Goal: Information Seeking & Learning: Learn about a topic

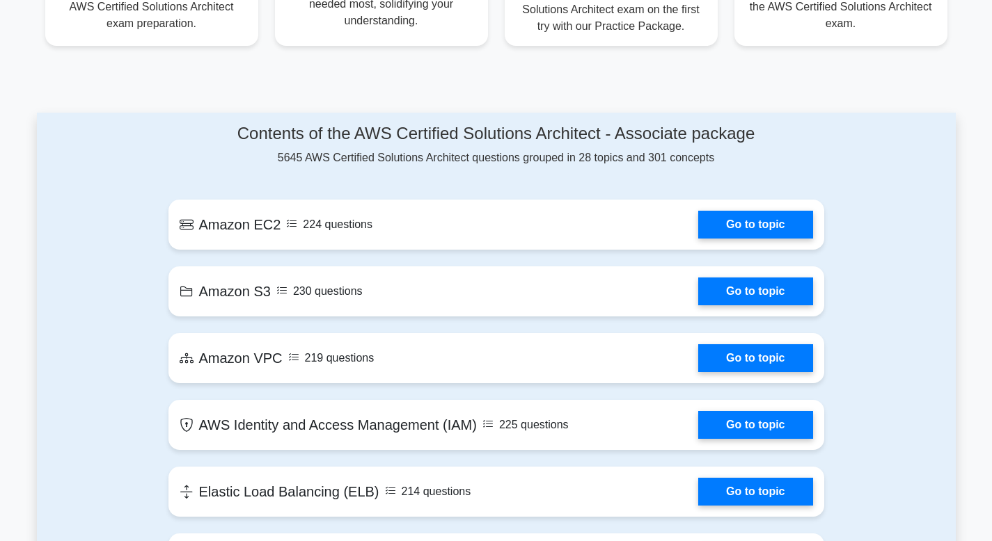
scroll to position [615, 0]
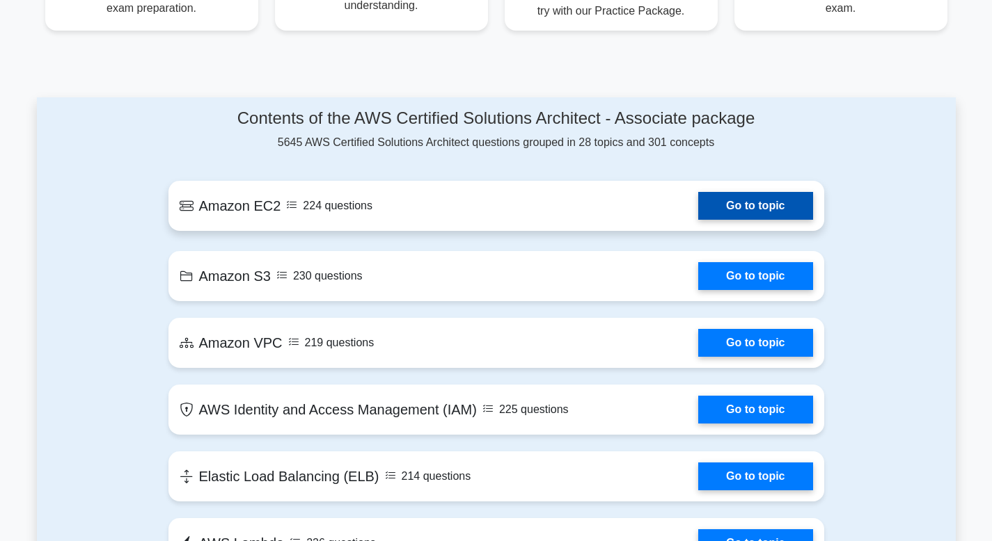
click at [698, 206] on link "Go to topic" at bounding box center [755, 206] width 114 height 28
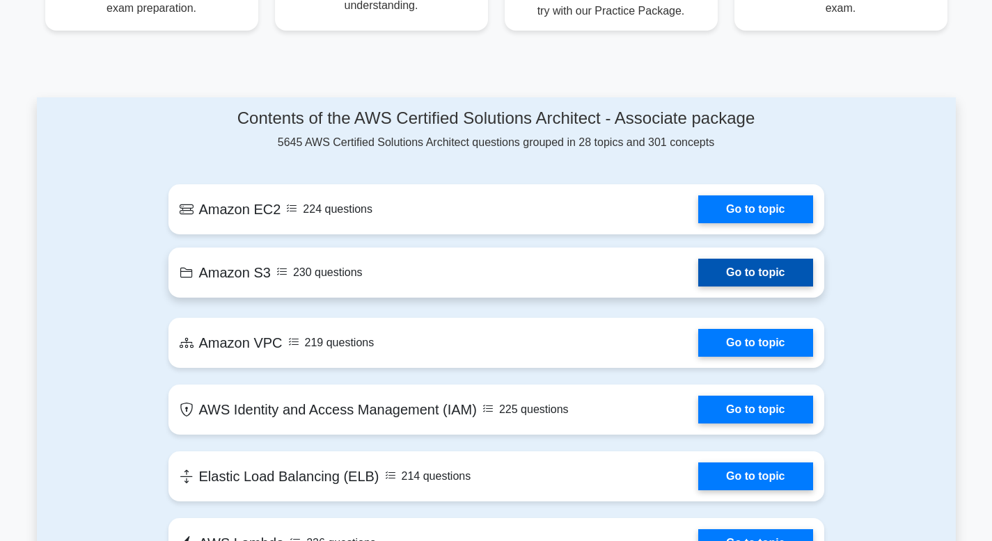
click at [743, 278] on link "Go to topic" at bounding box center [755, 273] width 114 height 28
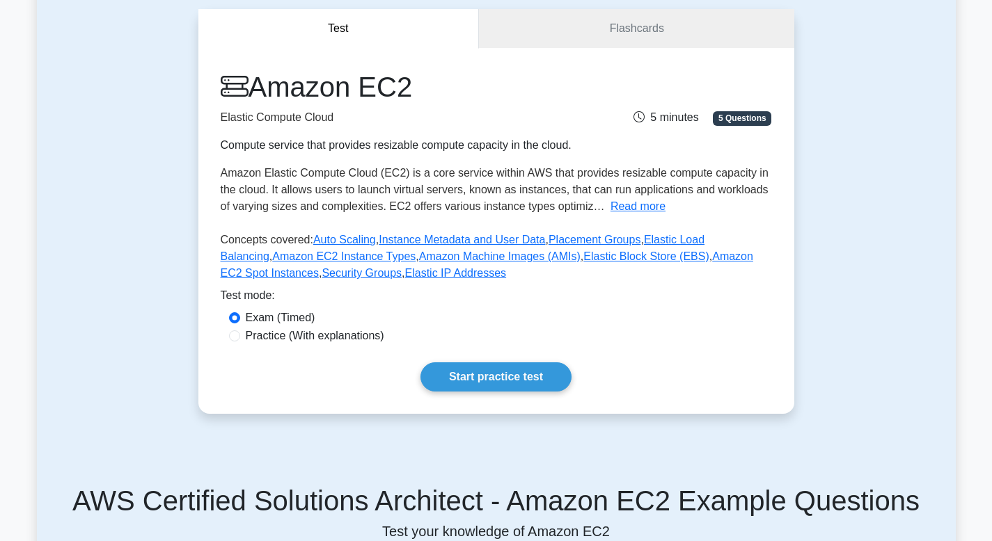
scroll to position [137, 0]
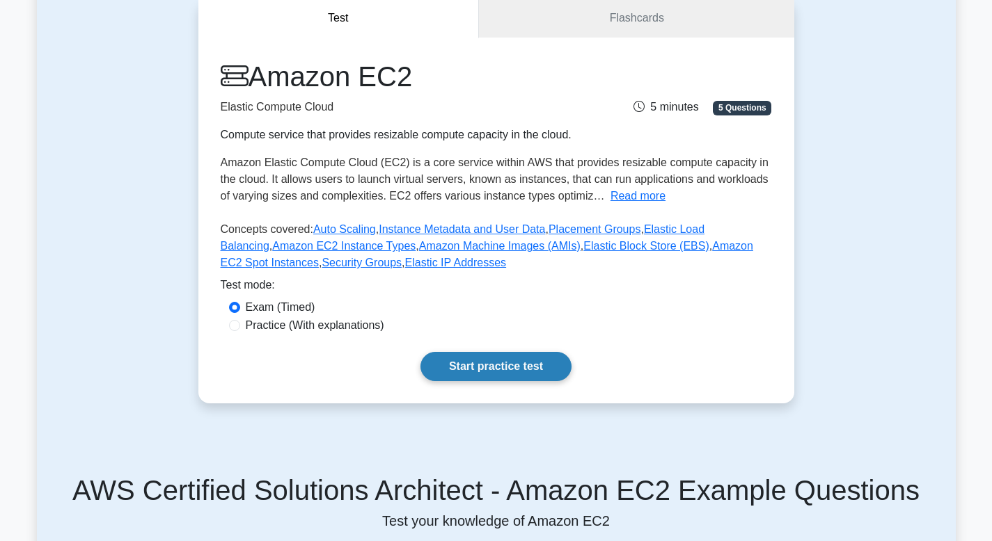
click at [494, 370] on link "Start practice test" at bounding box center [495, 366] width 151 height 29
click at [239, 324] on input "Practice (With explanations)" at bounding box center [234, 325] width 11 height 11
radio input "true"
click at [514, 370] on link "Start practice test" at bounding box center [495, 366] width 151 height 29
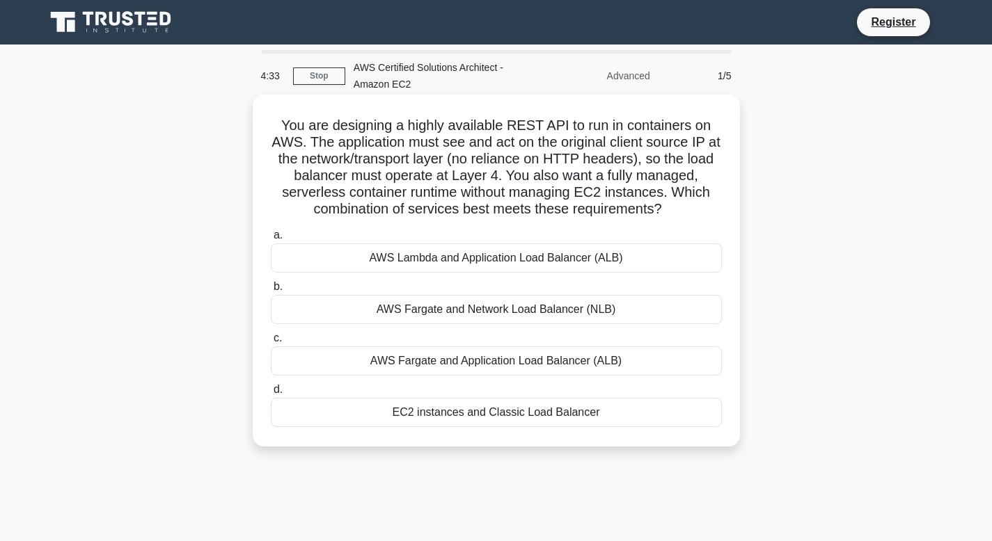
click at [460, 259] on div "AWS Lambda and Application Load Balancer (ALB)" at bounding box center [496, 258] width 451 height 29
click at [271, 240] on input "a. AWS Lambda and Application Load Balancer (ALB)" at bounding box center [271, 235] width 0 height 9
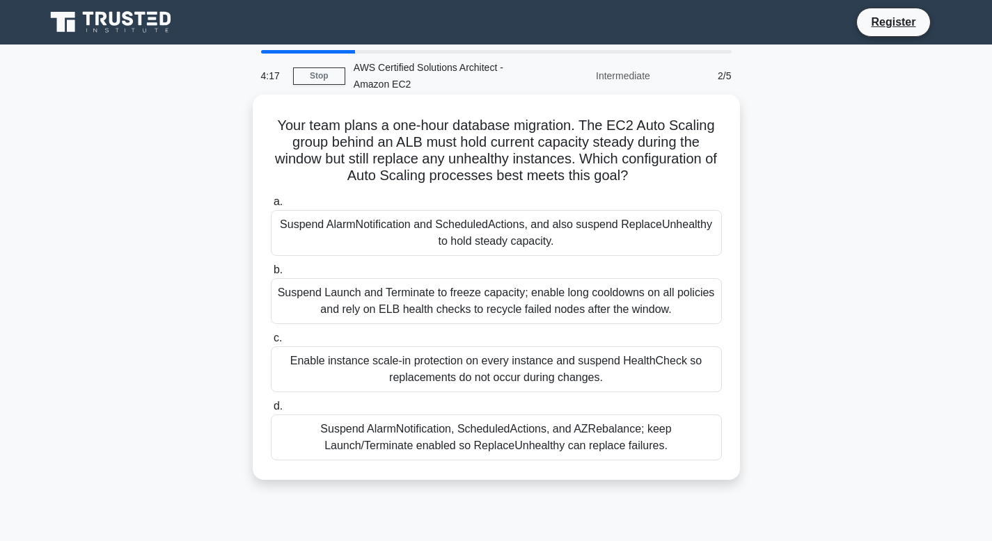
click at [508, 236] on div "Suspend AlarmNotification and ScheduledActions, and also suspend ReplaceUnhealt…" at bounding box center [496, 233] width 451 height 46
click at [271, 207] on input "a. Suspend AlarmNotification and ScheduledActions, and also suspend ReplaceUnhe…" at bounding box center [271, 202] width 0 height 9
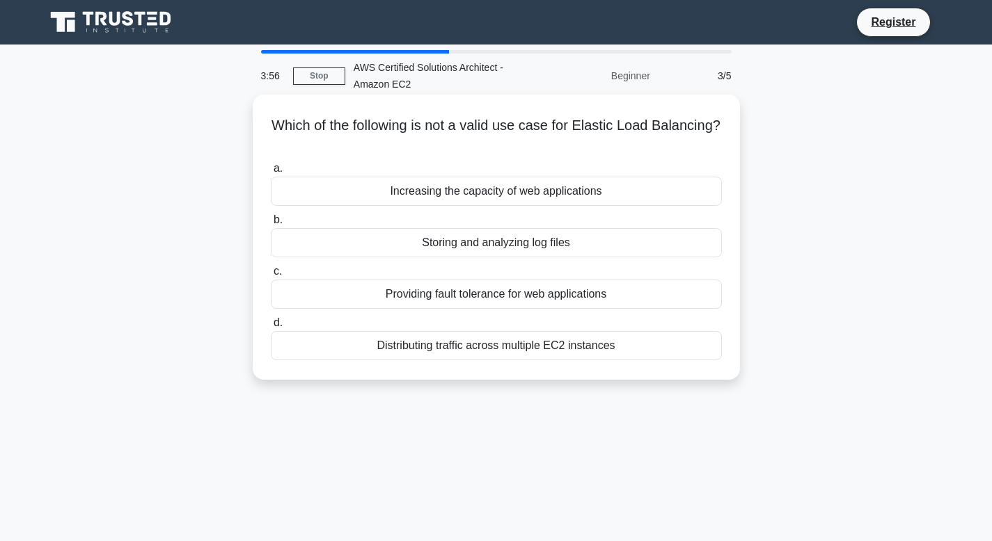
click at [418, 351] on div "Distributing traffic across multiple EC2 instances" at bounding box center [496, 345] width 451 height 29
click at [271, 328] on input "d. Distributing traffic across multiple EC2 instances" at bounding box center [271, 323] width 0 height 9
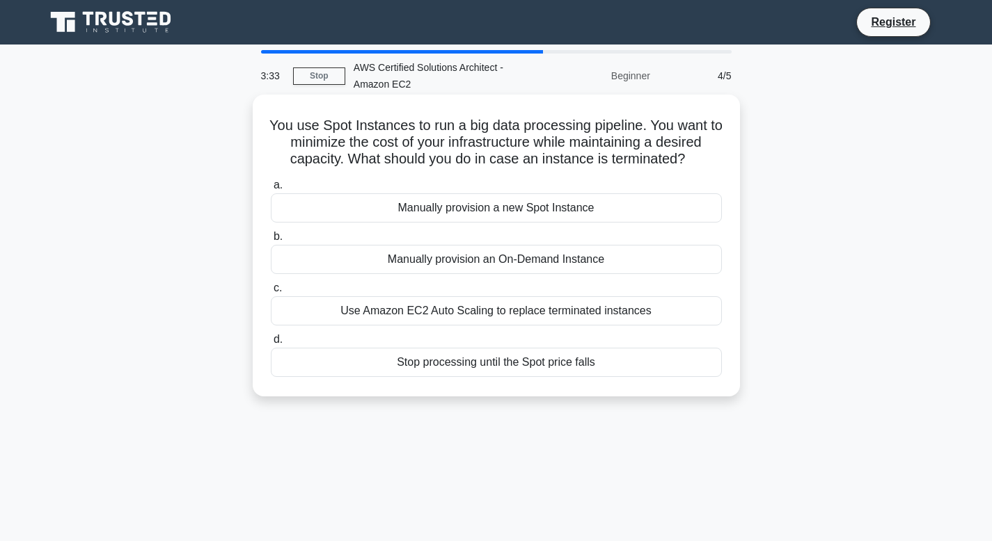
click at [441, 261] on div "Manually provision an On-Demand Instance" at bounding box center [496, 259] width 451 height 29
click at [271, 242] on input "b. Manually provision an On-Demand Instance" at bounding box center [271, 236] width 0 height 9
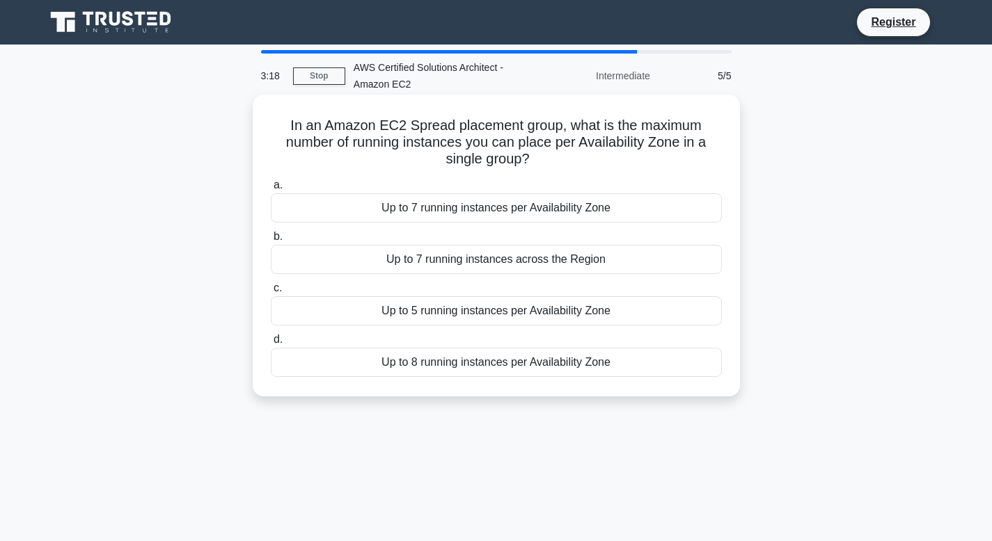
click at [471, 312] on div "Up to 5 running instances per Availability Zone" at bounding box center [496, 310] width 451 height 29
click at [271, 293] on input "c. Up to 5 running instances per Availability Zone" at bounding box center [271, 288] width 0 height 9
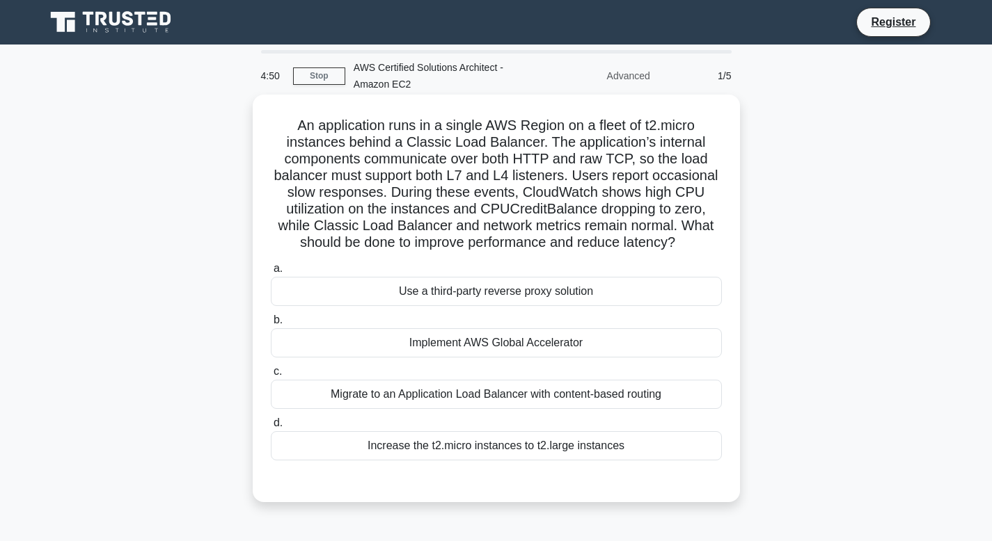
click at [493, 450] on div "Increase the t2.micro instances to t2.large instances" at bounding box center [496, 446] width 451 height 29
click at [271, 428] on input "d. Increase the t2.micro instances to t2.large instances" at bounding box center [271, 423] width 0 height 9
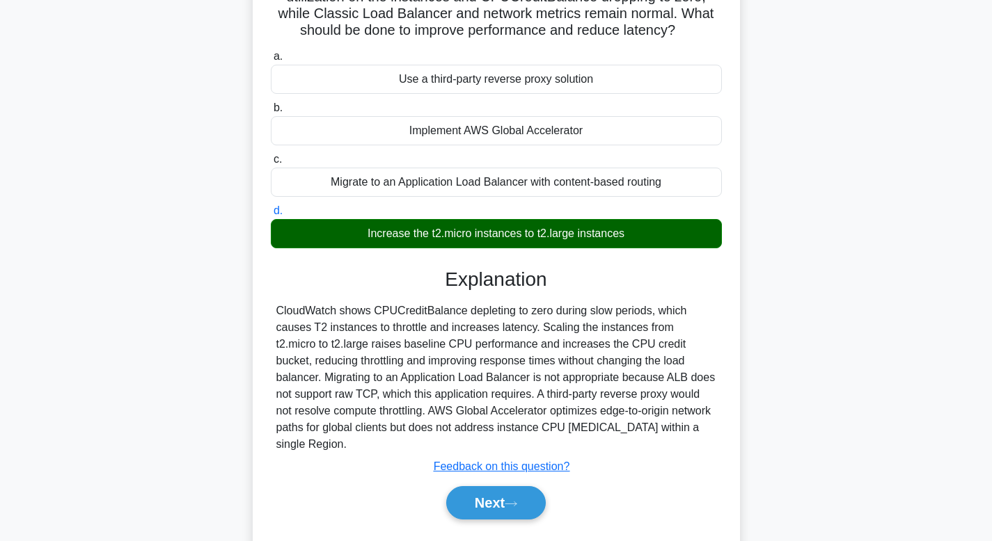
scroll to position [213, 0]
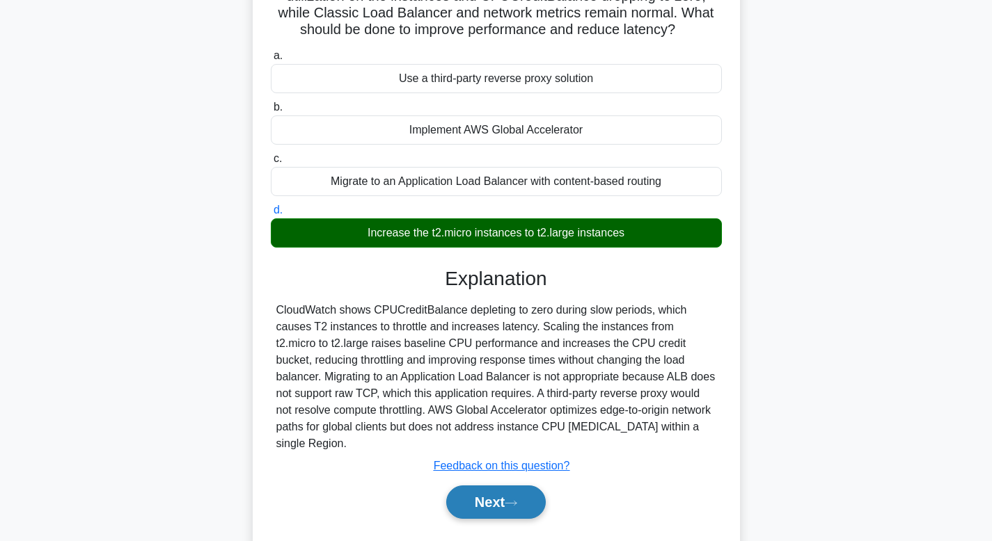
click at [480, 505] on button "Next" at bounding box center [496, 502] width 100 height 33
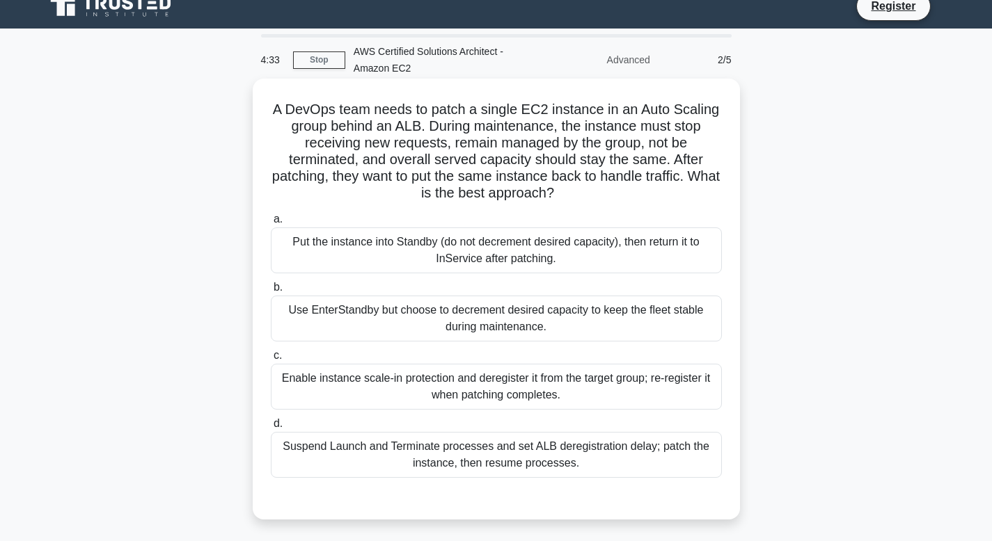
scroll to position [0, 0]
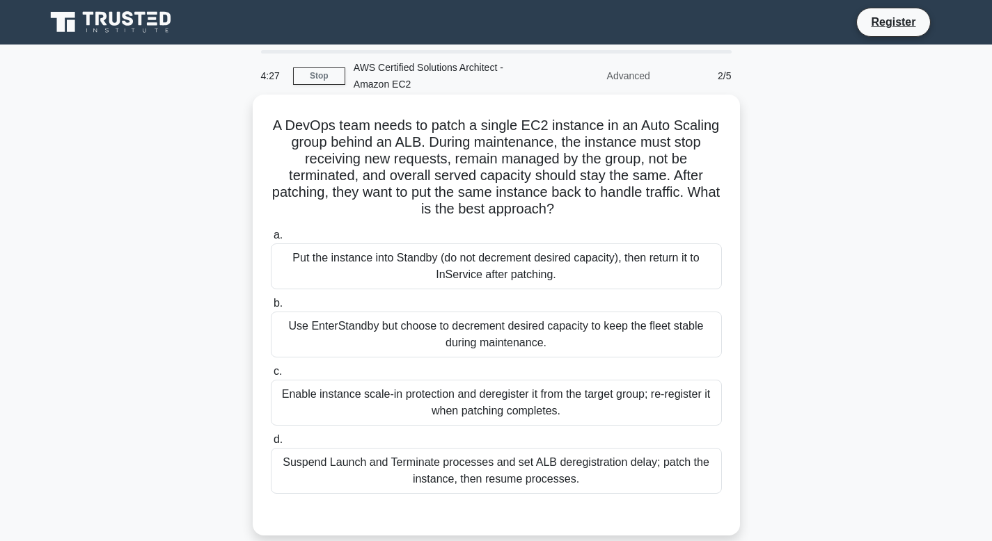
click at [457, 467] on div "Suspend Launch and Terminate processes and set ALB deregistration delay; patch …" at bounding box center [496, 471] width 451 height 46
click at [271, 445] on input "d. Suspend Launch and Terminate processes and set ALB deregistration delay; pat…" at bounding box center [271, 440] width 0 height 9
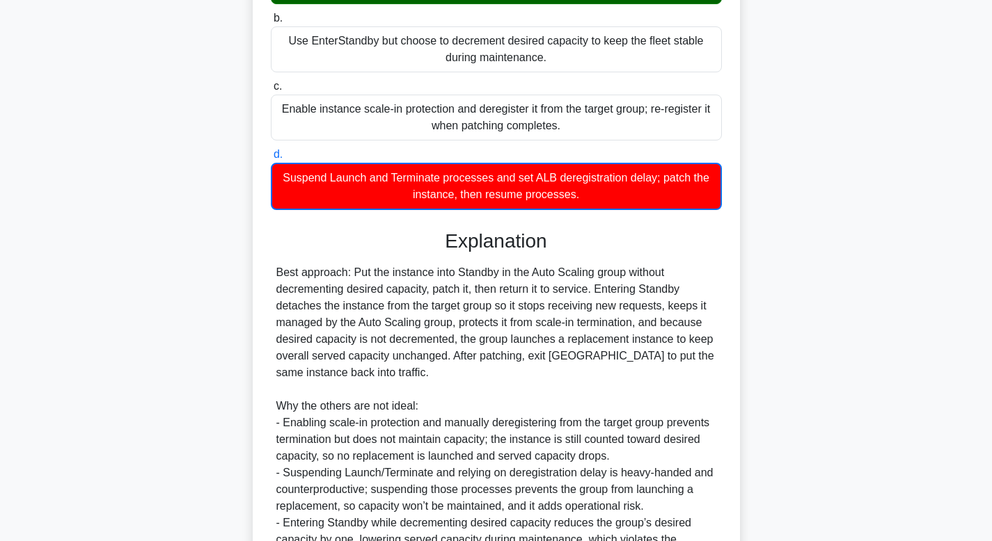
scroll to position [436, 0]
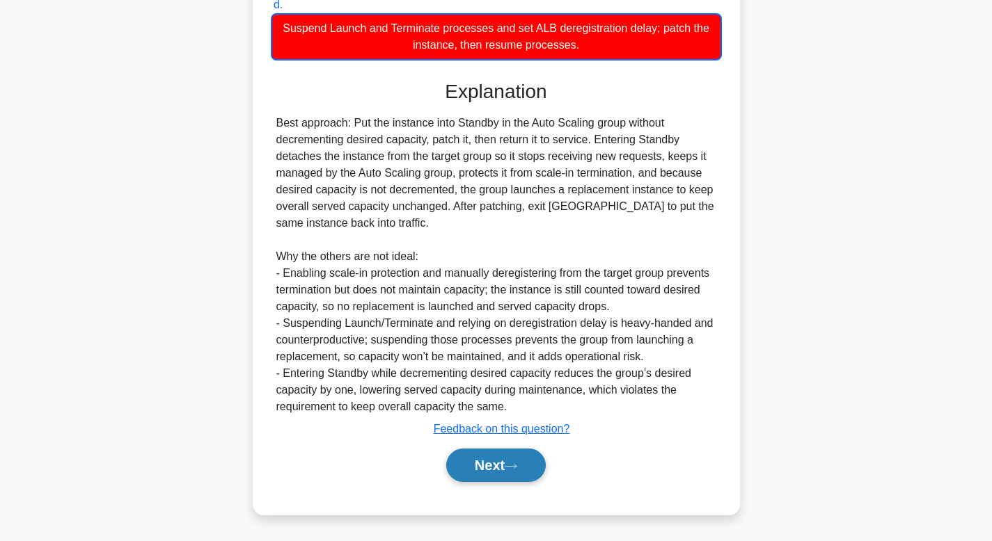
click at [483, 462] on button "Next" at bounding box center [496, 465] width 100 height 33
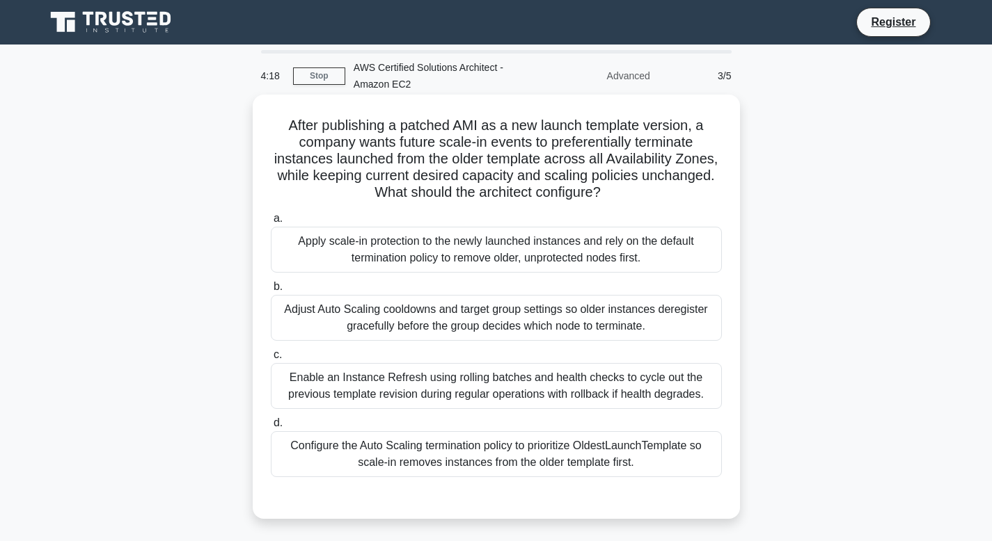
scroll to position [22, 0]
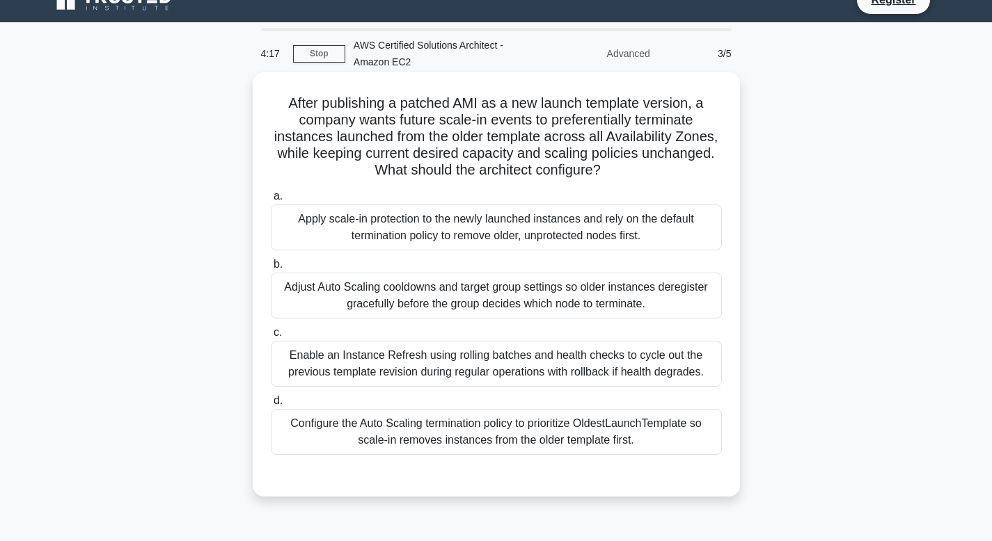
click at [432, 232] on div "Apply scale‑in protection to the newly launched instances and rely on the defau…" at bounding box center [496, 228] width 451 height 46
click at [271, 201] on input "a. Apply scale‑in protection to the newly launched instances and rely on the de…" at bounding box center [271, 196] width 0 height 9
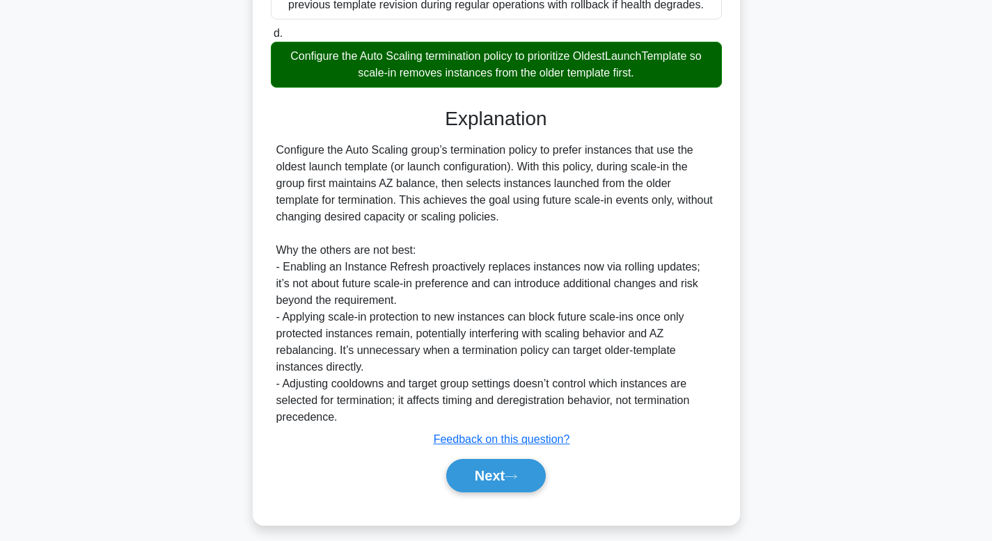
scroll to position [402, 0]
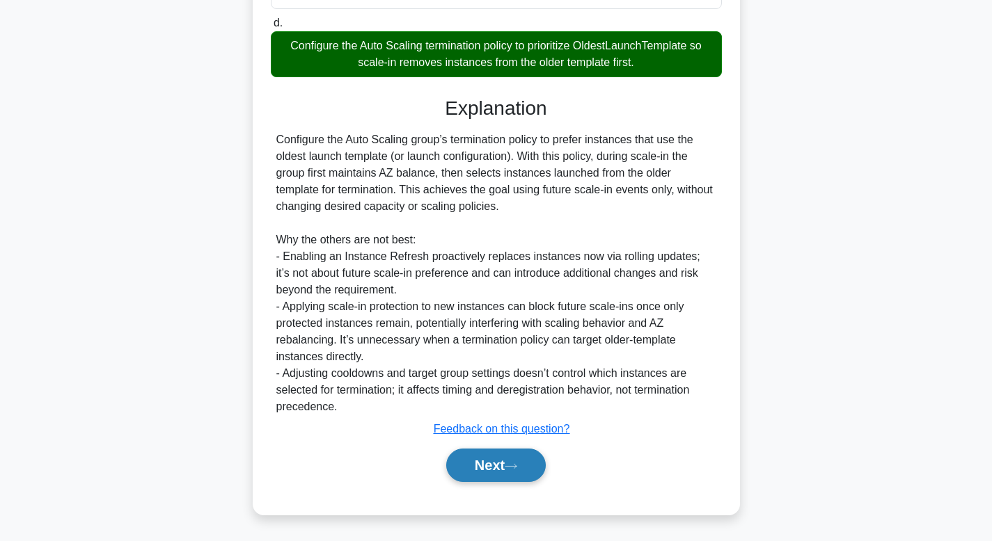
click at [492, 470] on button "Next" at bounding box center [496, 465] width 100 height 33
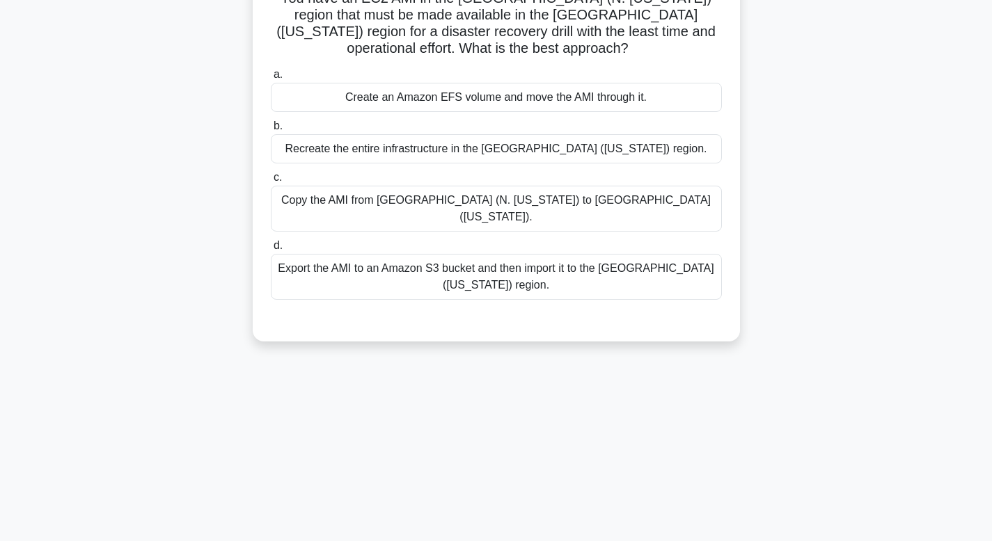
scroll to position [0, 0]
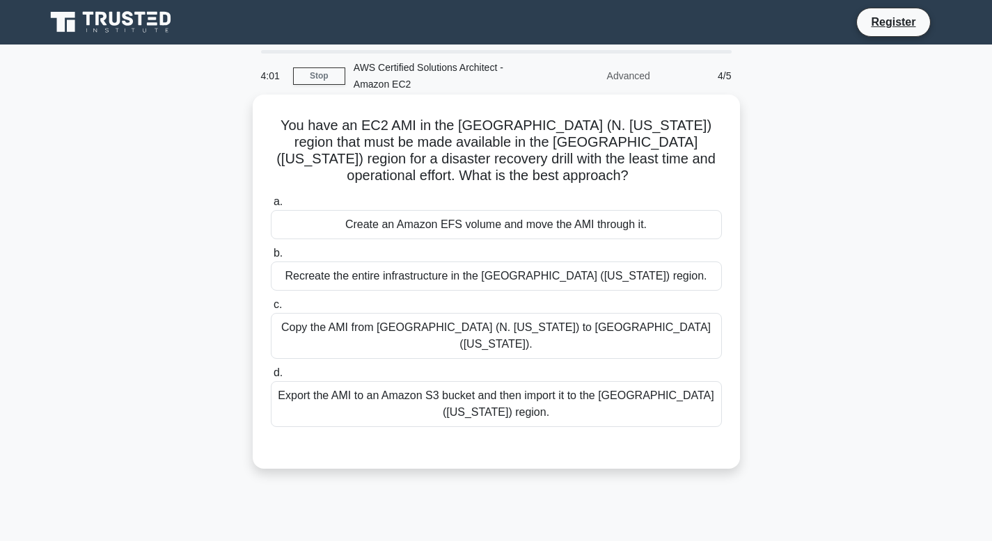
click at [467, 383] on div "Export the AMI to an Amazon S3 bucket and then import it to the US West (Oregon…" at bounding box center [496, 404] width 451 height 46
click at [271, 378] on input "d. Export the AMI to an Amazon S3 bucket and then import it to the US West (Ore…" at bounding box center [271, 373] width 0 height 9
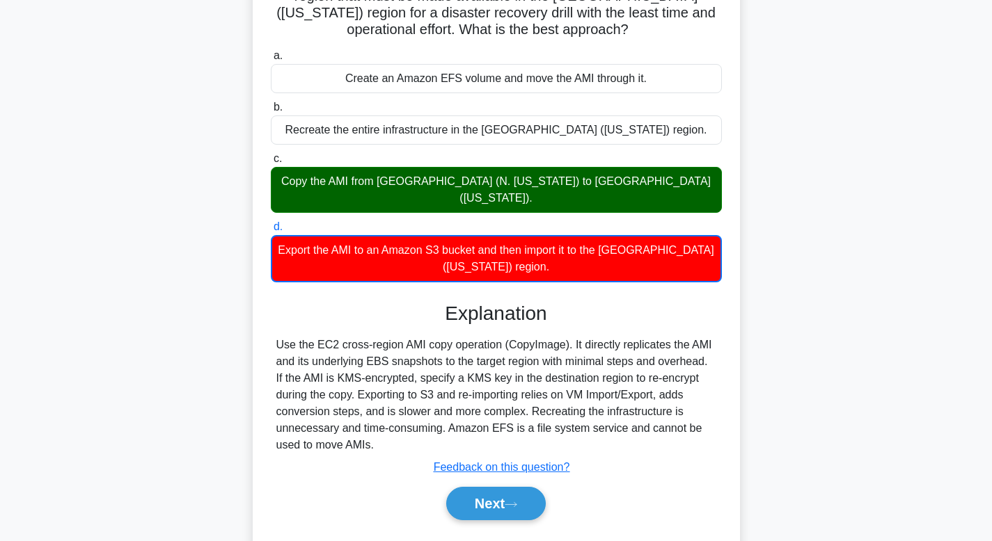
scroll to position [193, 0]
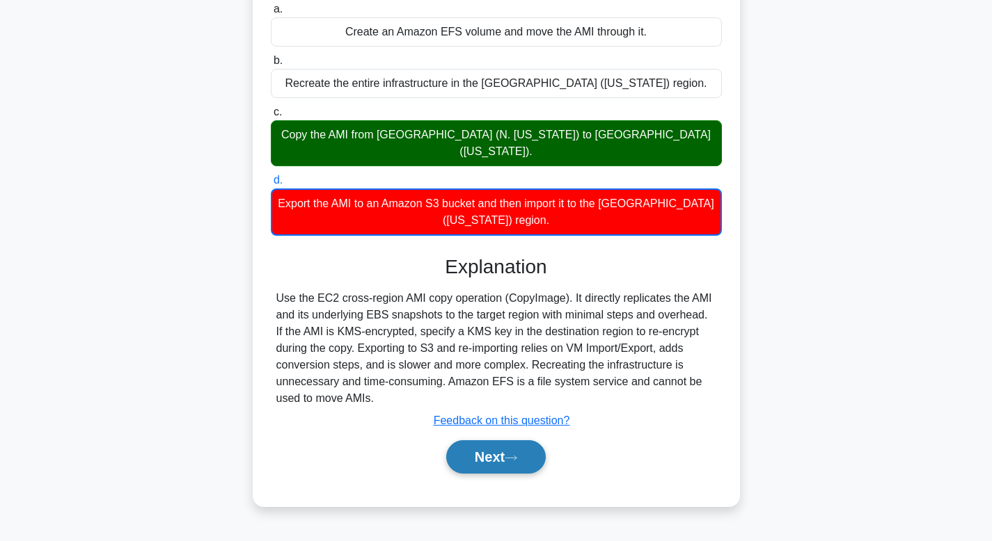
click at [484, 441] on button "Next" at bounding box center [496, 457] width 100 height 33
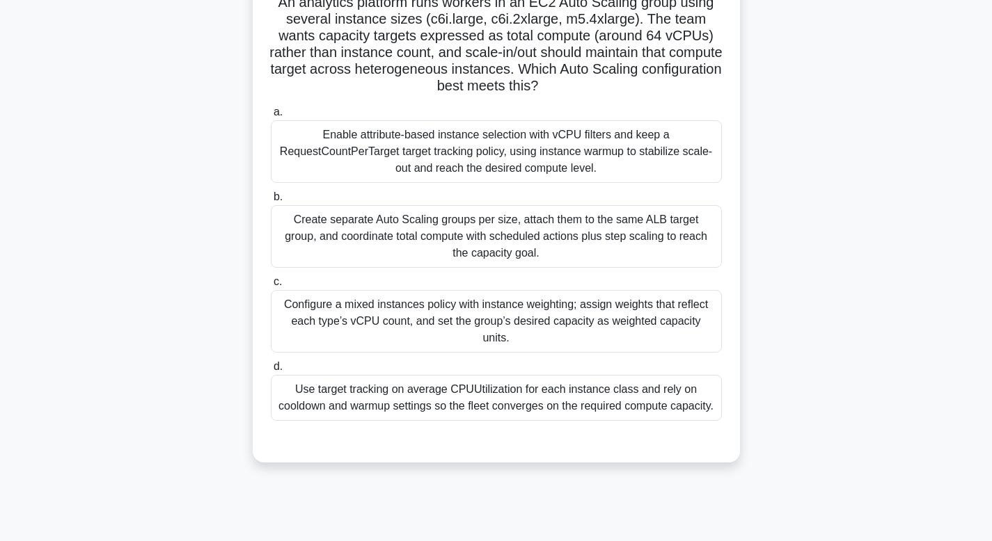
scroll to position [65, 0]
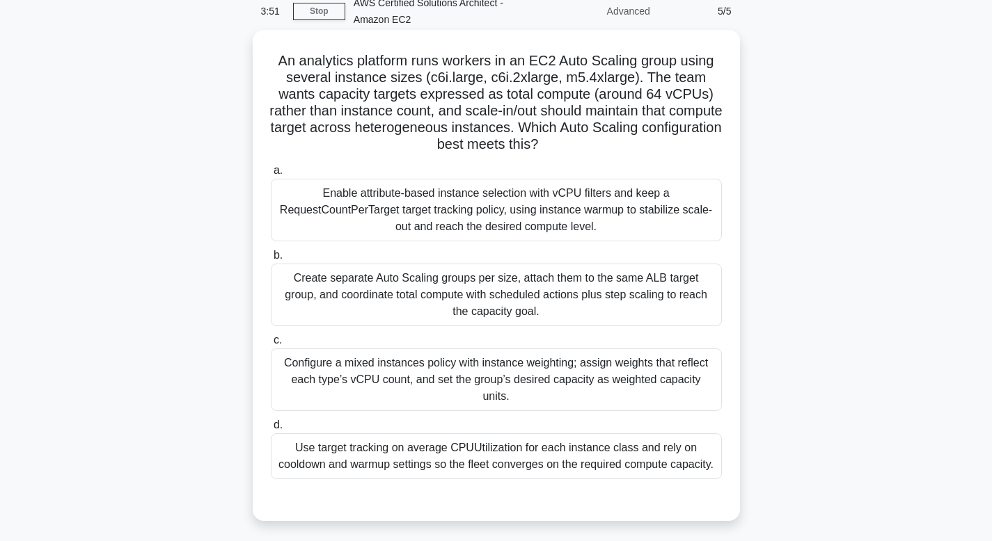
click at [412, 434] on div "Use target tracking on average CPUUtilization for each instance class and rely …" at bounding box center [496, 457] width 451 height 46
click at [271, 430] on input "d. Use target tracking on average CPUUtilization for each instance class and re…" at bounding box center [271, 425] width 0 height 9
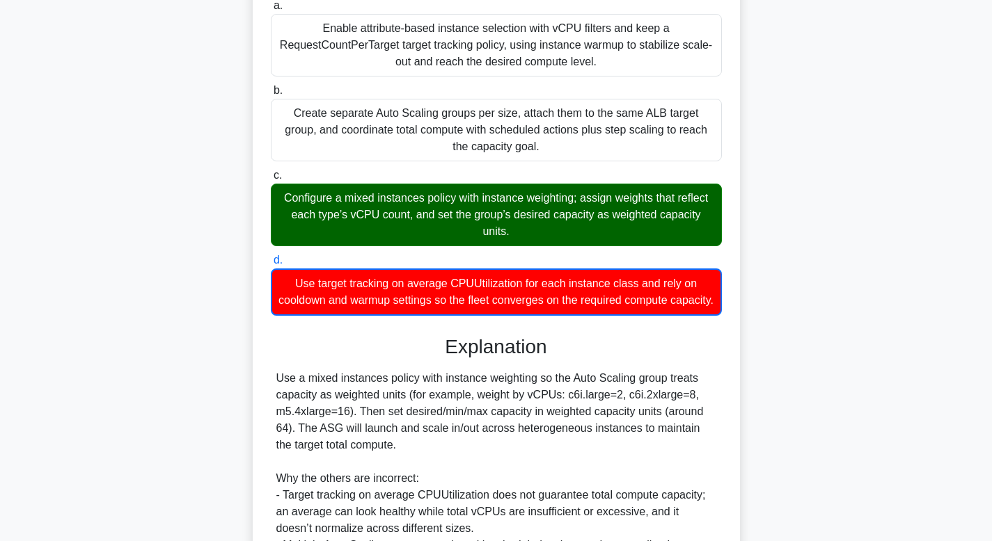
scroll to position [436, 0]
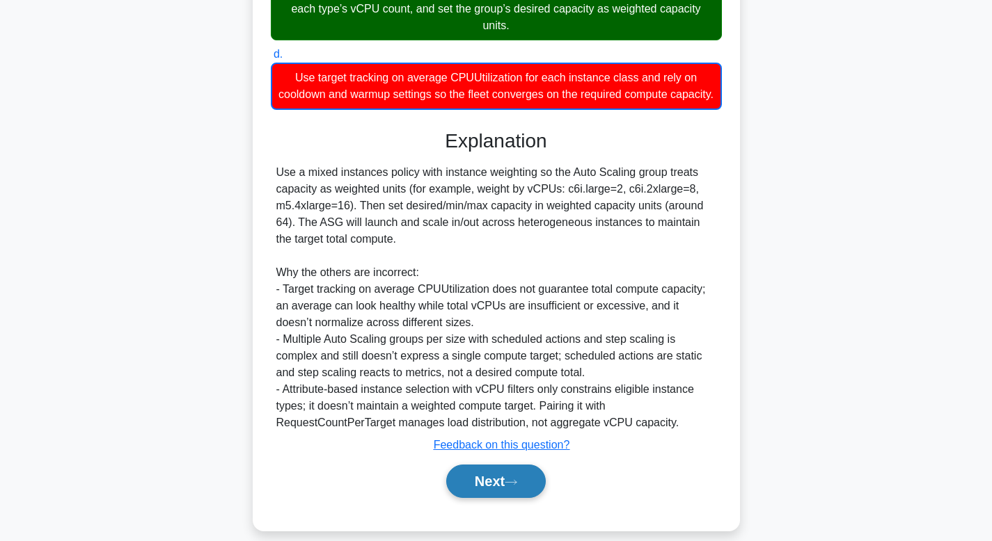
click at [477, 465] on button "Next" at bounding box center [496, 481] width 100 height 33
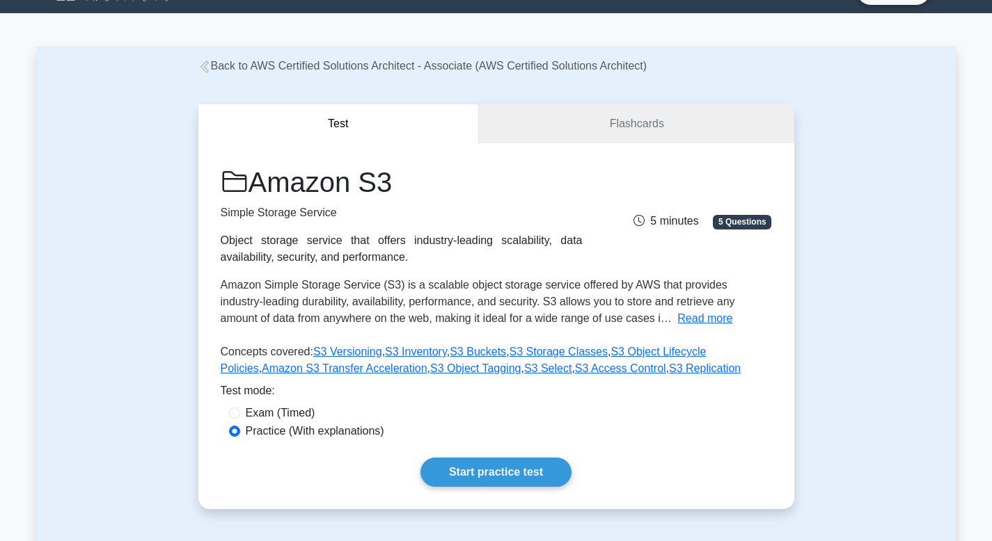
scroll to position [239, 0]
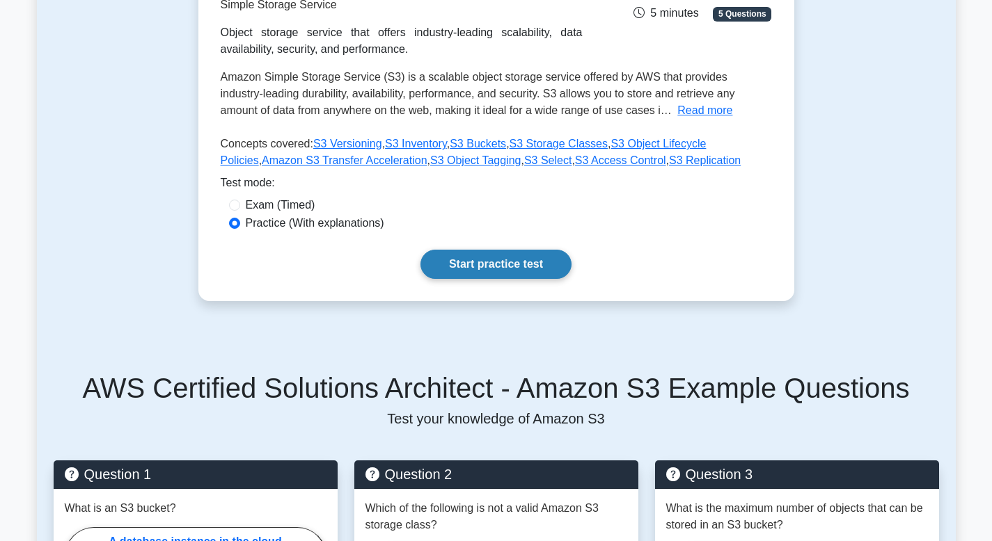
click at [491, 269] on link "Start practice test" at bounding box center [495, 264] width 151 height 29
